Goal: Find specific page/section

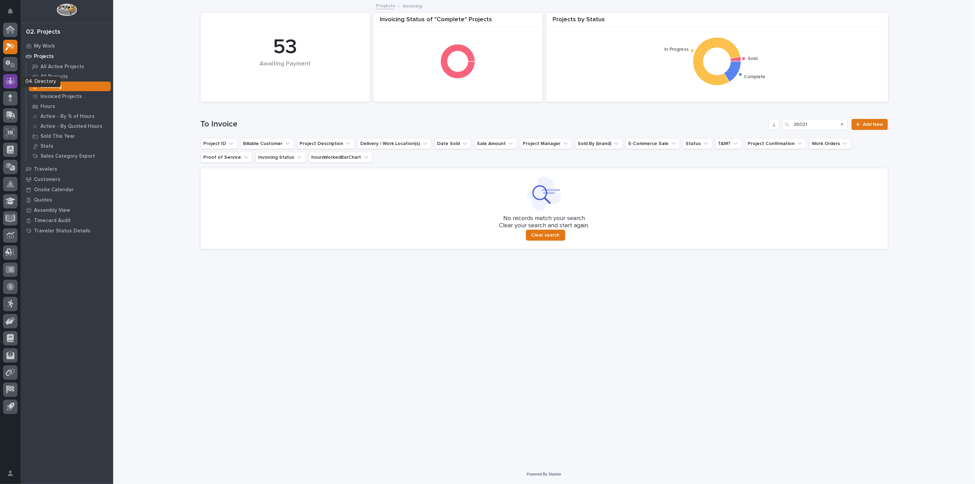
click at [10, 81] on icon at bounding box center [10, 80] width 4 height 7
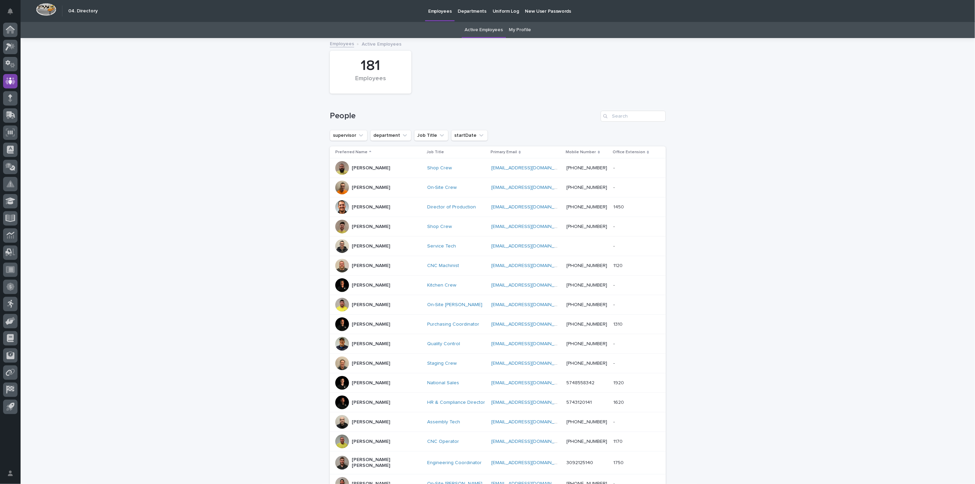
click at [519, 30] on link "My Profile" at bounding box center [520, 30] width 22 height 16
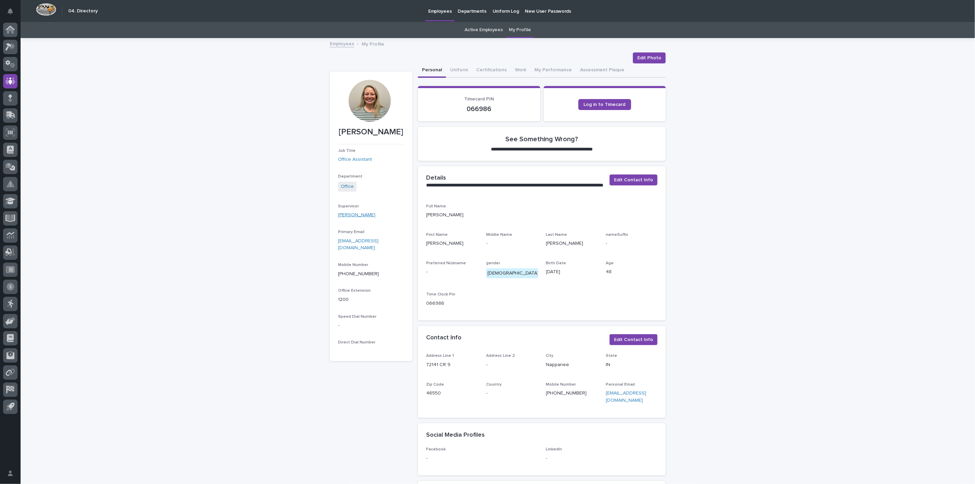
click at [359, 214] on link "[PERSON_NAME]" at bounding box center [356, 214] width 37 height 7
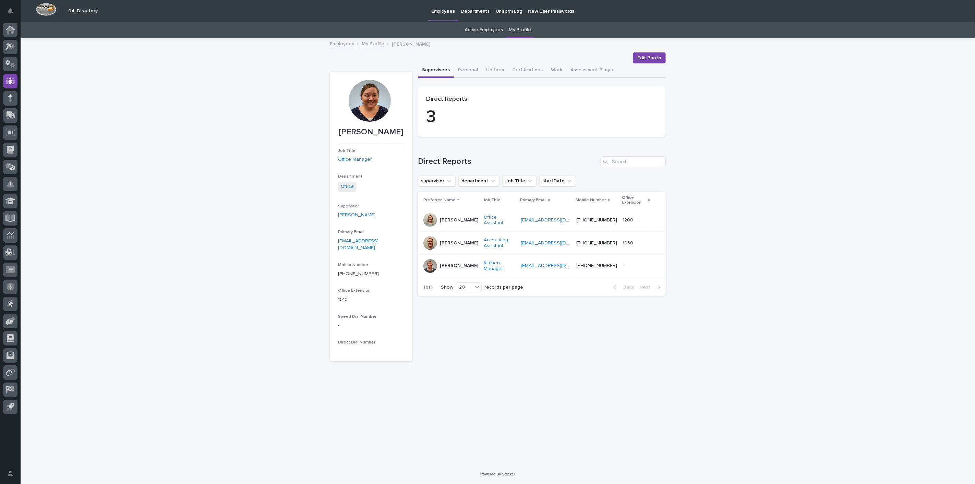
click at [344, 43] on link "Employees" at bounding box center [342, 43] width 24 height 8
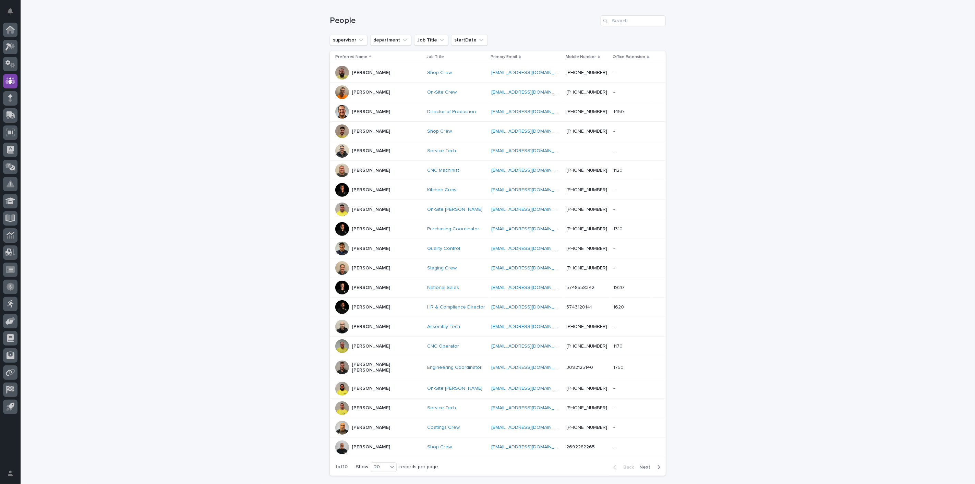
scroll to position [141, 0]
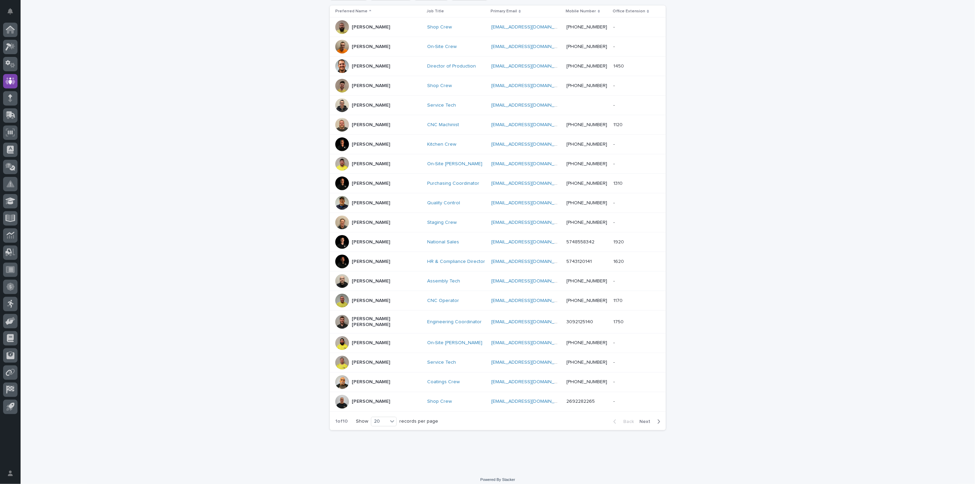
click at [642, 419] on span "Next" at bounding box center [646, 421] width 15 height 5
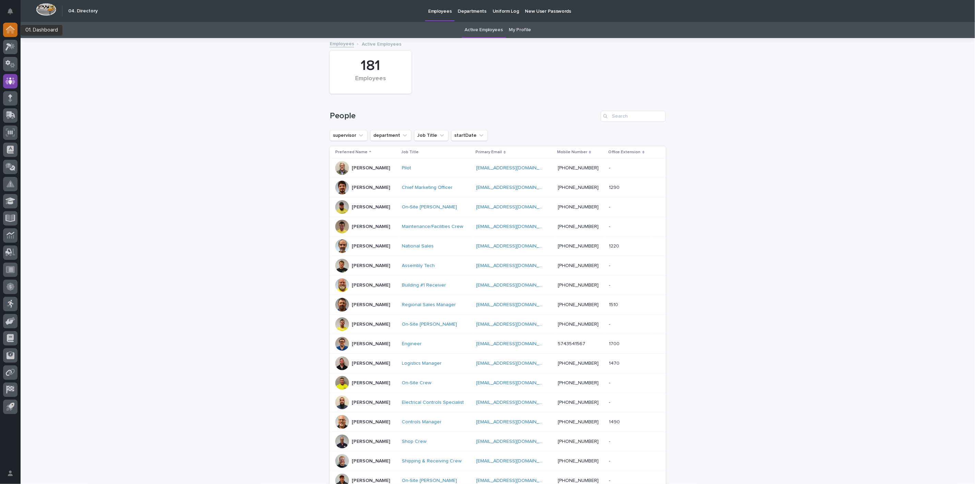
click at [3, 31] on div at bounding box center [10, 30] width 14 height 14
